Goal: Navigation & Orientation: Find specific page/section

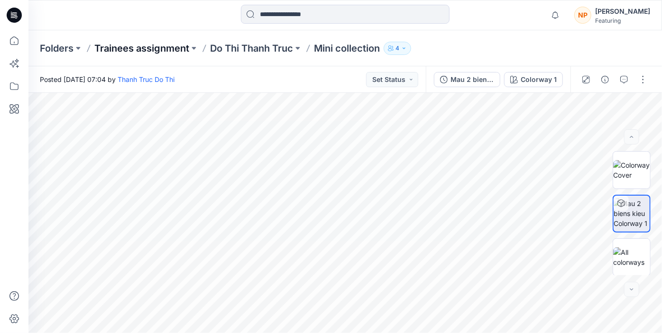
click at [164, 46] on p "Trainees assignment" at bounding box center [141, 48] width 95 height 13
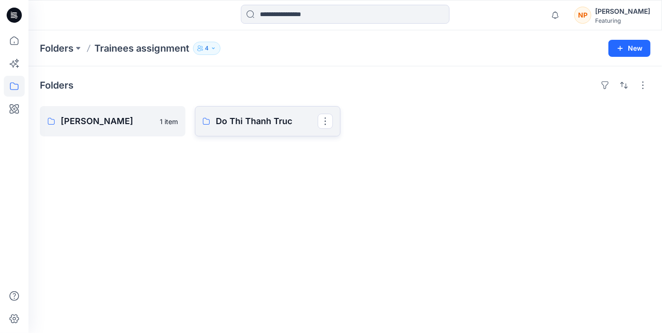
click at [209, 118] on link "Do Thi Thanh Truc" at bounding box center [268, 121] width 146 height 30
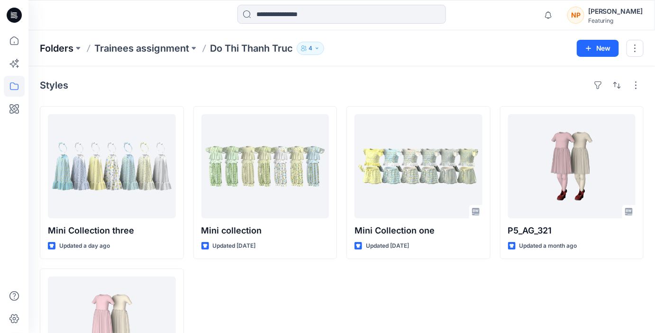
click at [54, 49] on p "Folders" at bounding box center [57, 48] width 34 height 13
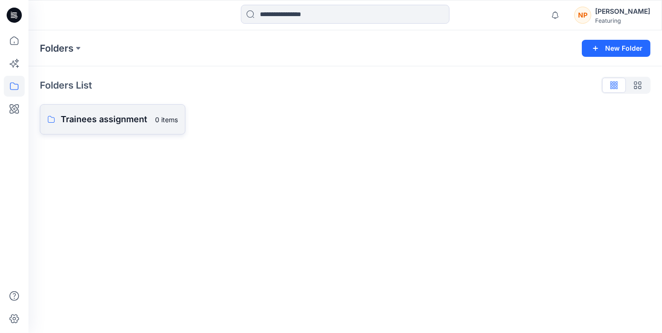
click at [109, 115] on p "Trainees assignment" at bounding box center [105, 119] width 89 height 13
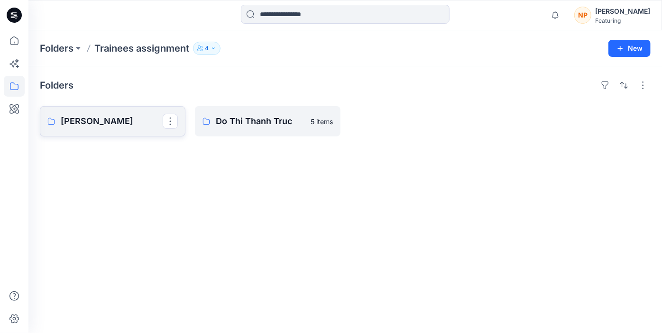
click at [134, 128] on p "[PERSON_NAME]" at bounding box center [112, 121] width 102 height 13
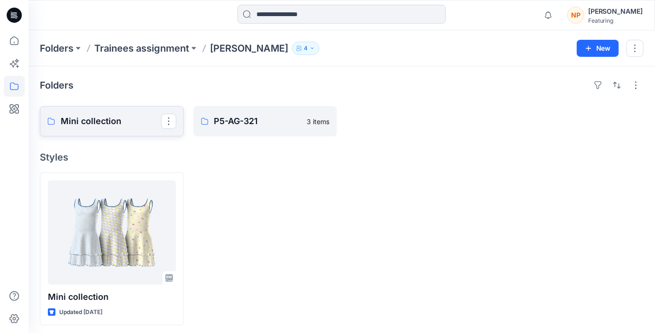
click at [126, 128] on p "Mini collection" at bounding box center [111, 121] width 100 height 13
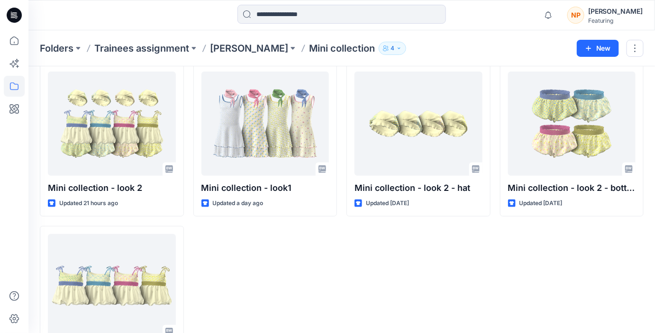
scroll to position [42, 0]
click at [165, 47] on p "Trainees assignment" at bounding box center [141, 48] width 95 height 13
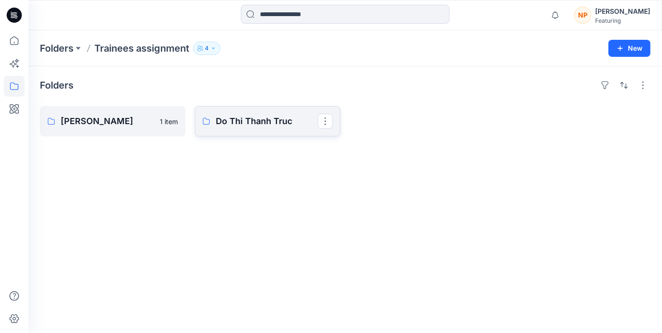
click at [209, 118] on p "Do Thi Thanh Truc" at bounding box center [267, 121] width 102 height 13
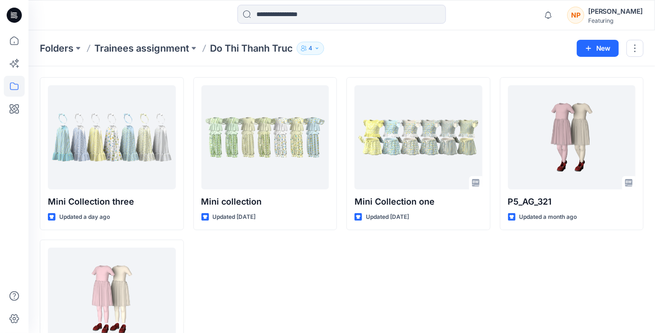
scroll to position [27, 0]
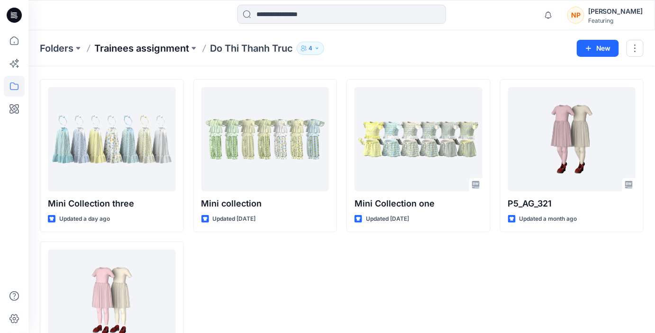
click at [161, 51] on p "Trainees assignment" at bounding box center [141, 48] width 95 height 13
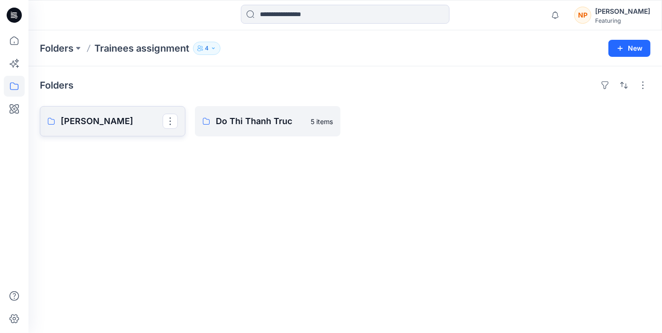
click at [149, 118] on p "[PERSON_NAME]" at bounding box center [112, 121] width 102 height 13
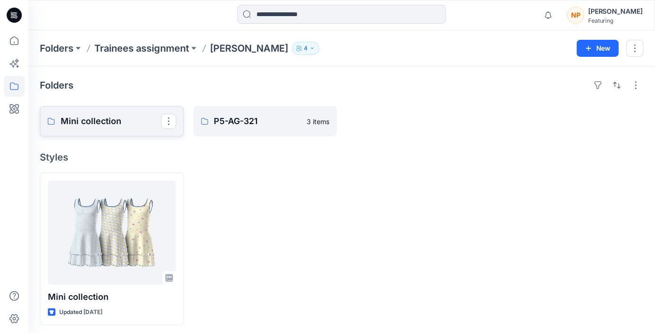
click at [149, 118] on p "Mini collection" at bounding box center [111, 121] width 100 height 13
